Goal: Task Accomplishment & Management: Manage account settings

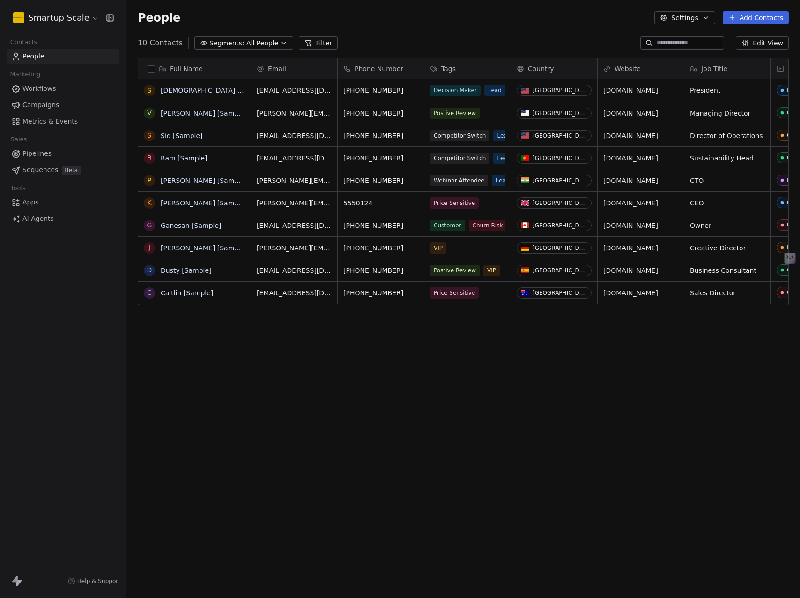
scroll to position [519, 666]
click at [87, 19] on html "Smartup Scale Contacts People Marketing Workflows Campaigns Metrics & Events Sa…" at bounding box center [400, 299] width 800 height 598
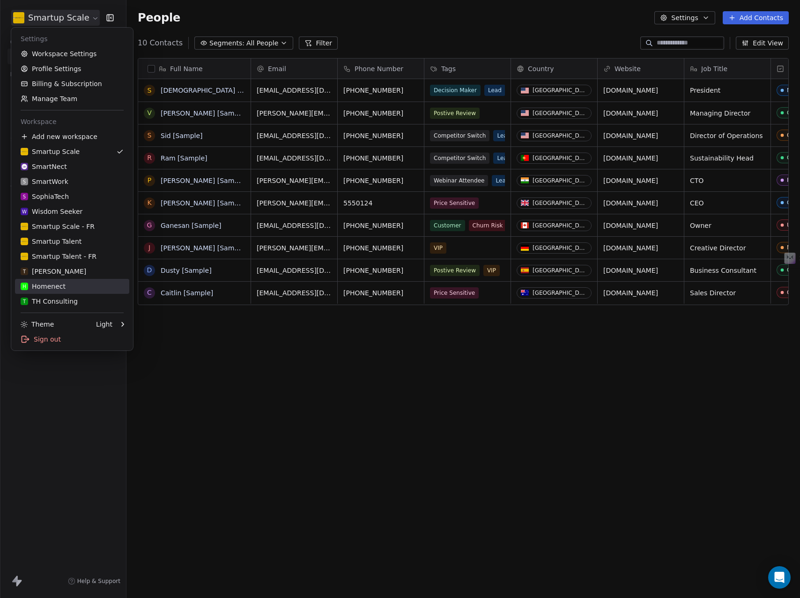
click at [59, 284] on div "H Homenect" at bounding box center [43, 286] width 45 height 9
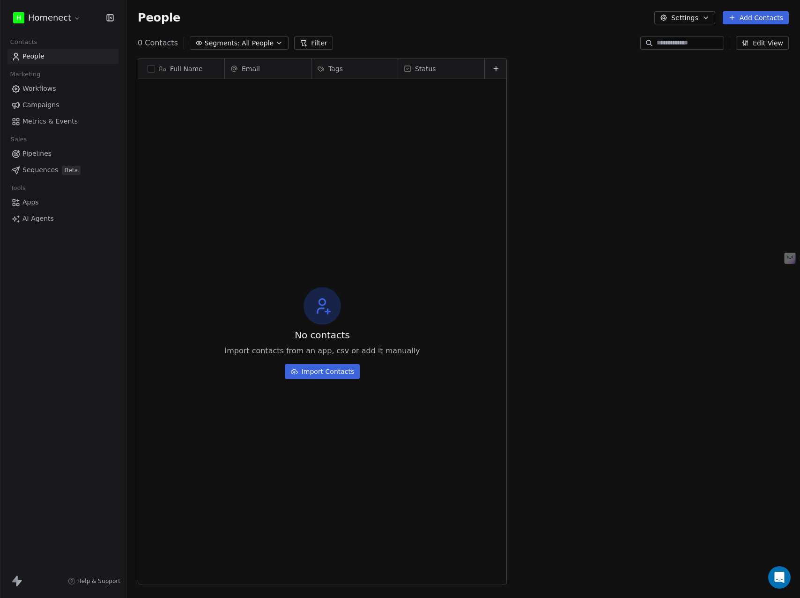
scroll to position [519, 666]
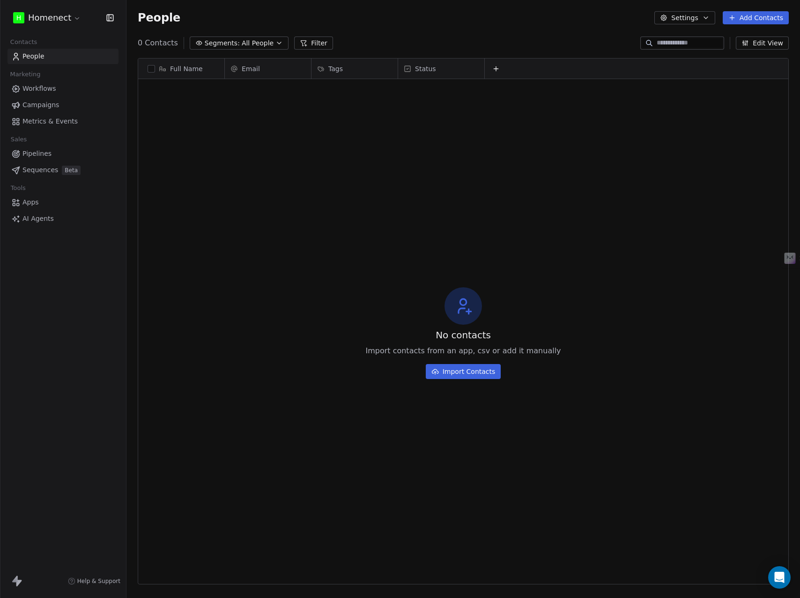
click at [344, 187] on div "No contacts Import contacts from an app, csv or add it manually Import Contacts" at bounding box center [463, 333] width 650 height 505
click at [532, 160] on div "No contacts Import contacts from an app, csv or add it manually Import Contacts" at bounding box center [463, 333] width 650 height 505
click at [541, 155] on div "No contacts Import contacts from an app, csv or add it manually Import Contacts" at bounding box center [463, 333] width 650 height 505
click at [62, 20] on html "H Homenect Contacts People Marketing Workflows Campaigns Metrics & Events Sales…" at bounding box center [400, 299] width 800 height 598
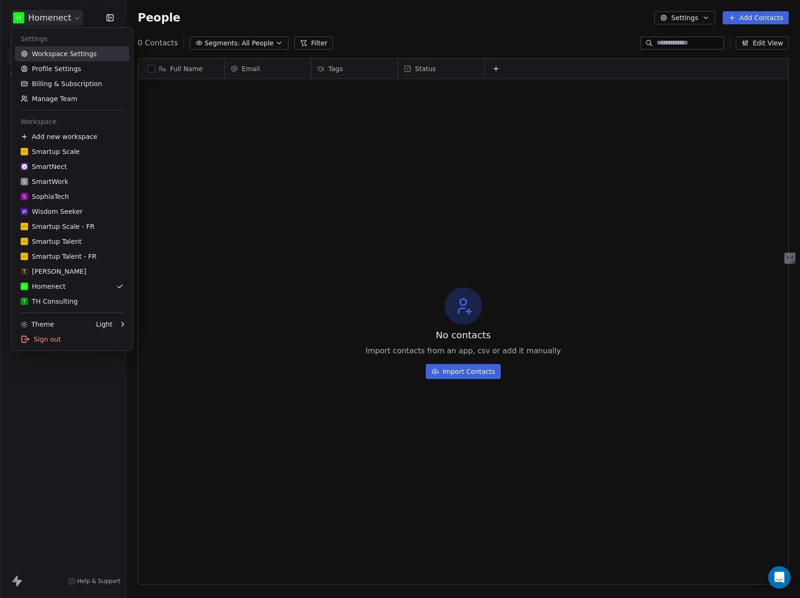
click at [43, 53] on link "Workspace Settings" at bounding box center [72, 53] width 114 height 15
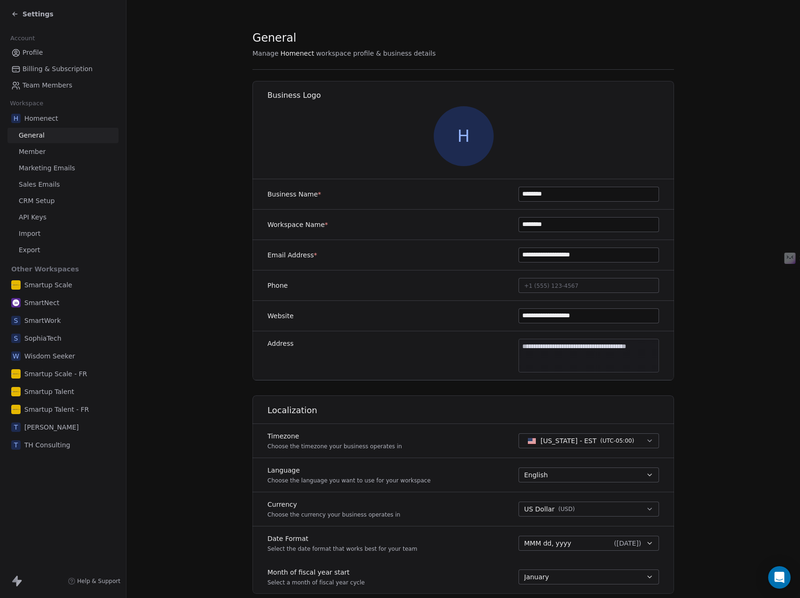
click at [38, 170] on span "Marketing Emails" at bounding box center [47, 168] width 56 height 10
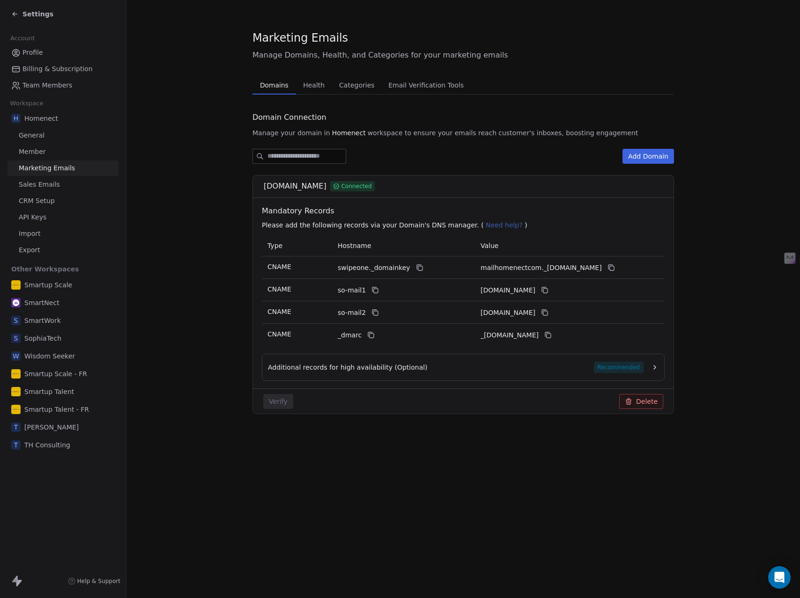
click at [655, 366] on icon "button" at bounding box center [654, 367] width 7 height 7
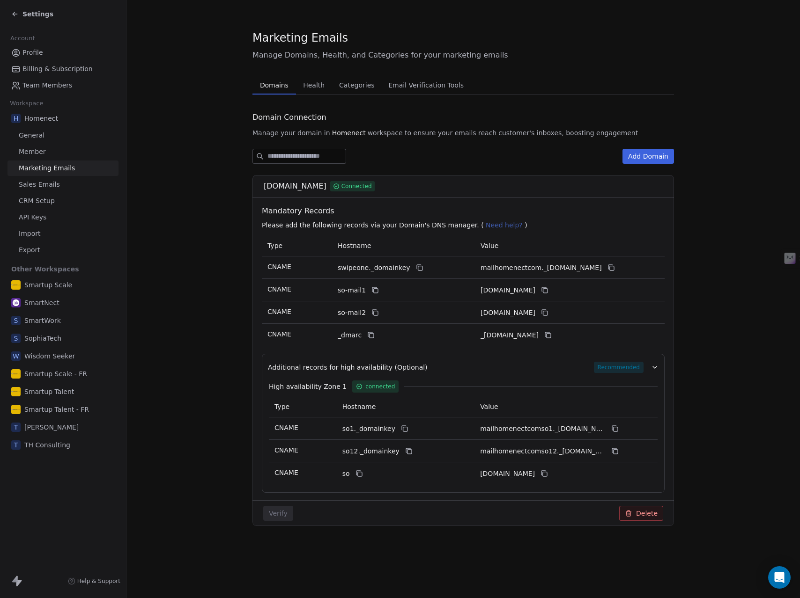
click at [655, 366] on icon "button" at bounding box center [654, 367] width 7 height 7
